Goal: Register for event/course

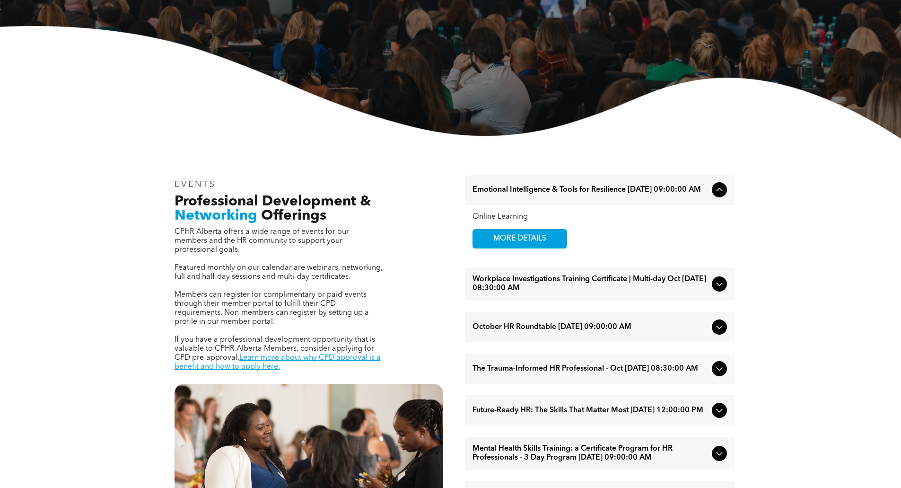
scroll to position [284, 0]
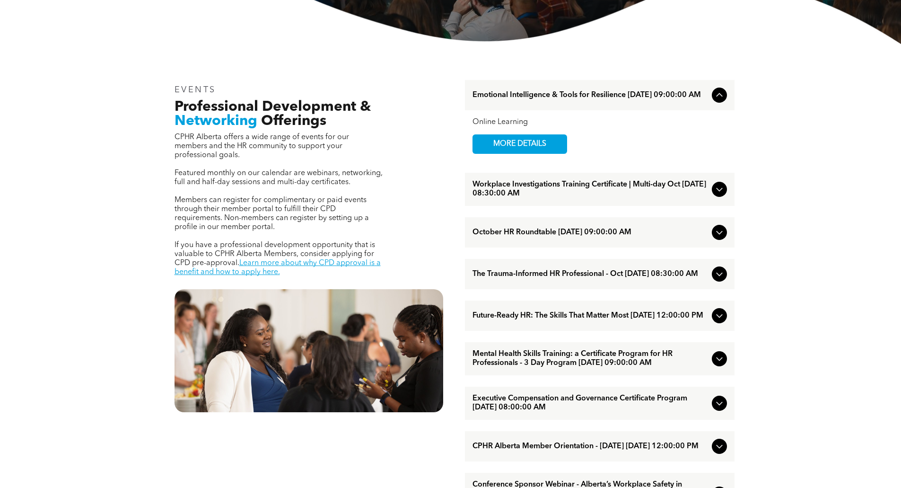
click at [707, 188] on span "Workplace Investigations Training Certificate | Multi-day Oct [DATE] 08:30:00 AM" at bounding box center [591, 189] width 236 height 18
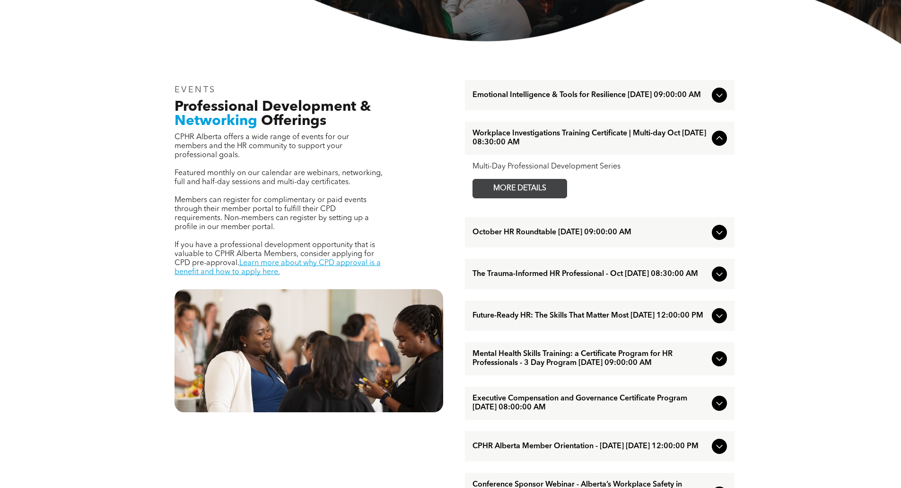
scroll to position [189, 0]
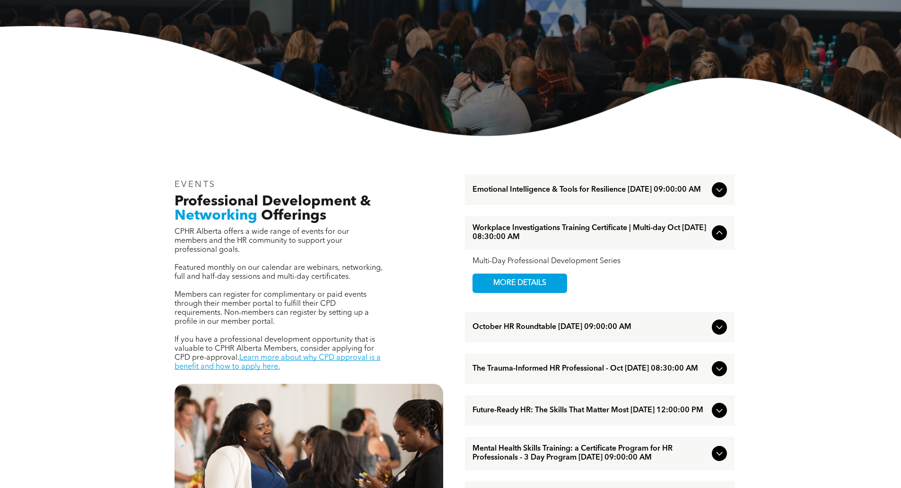
click at [528, 194] on span "Emotional Intelligence & Tools for Resilience [DATE] 09:00:00 AM" at bounding box center [591, 189] width 236 height 9
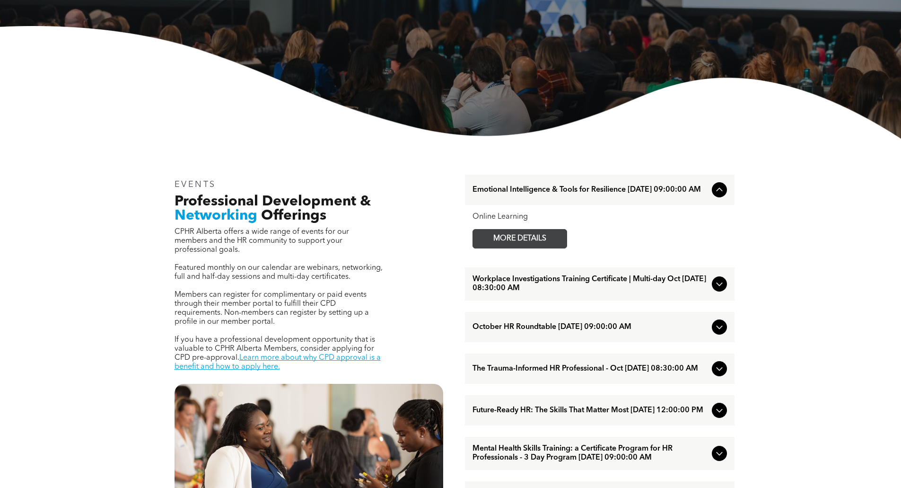
click at [513, 240] on span "MORE DETAILS" at bounding box center [520, 238] width 75 height 18
